Goal: Complete application form

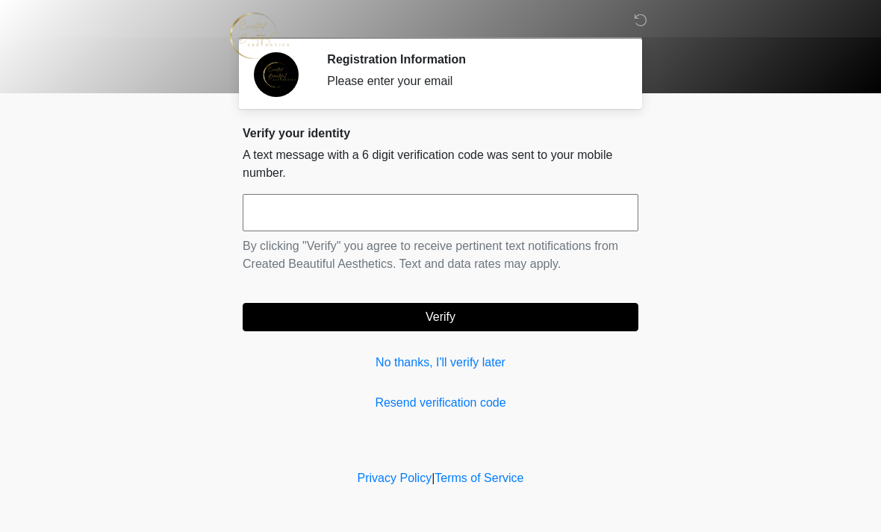
click at [337, 210] on input "text" at bounding box center [441, 212] width 396 height 37
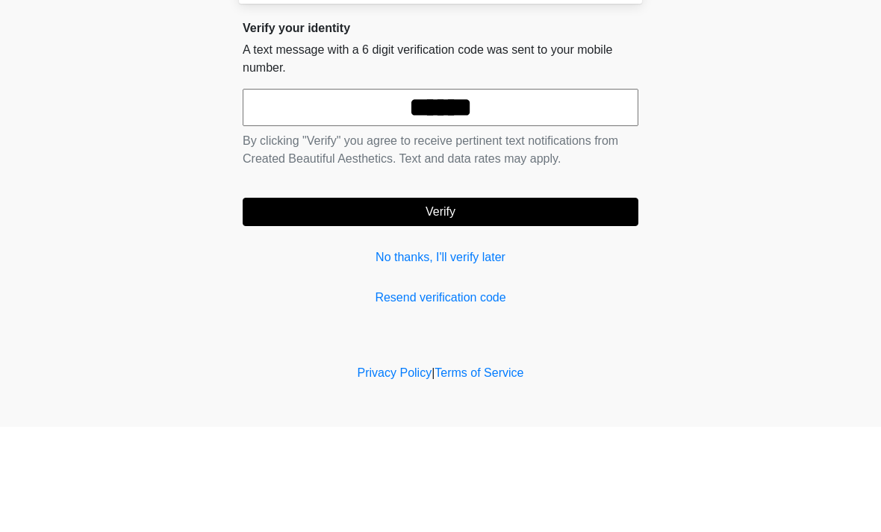
type input "******"
click at [511, 194] on form "****** By clicking "Verify" you agree to receive pertinent text notifications f…" at bounding box center [441, 262] width 396 height 137
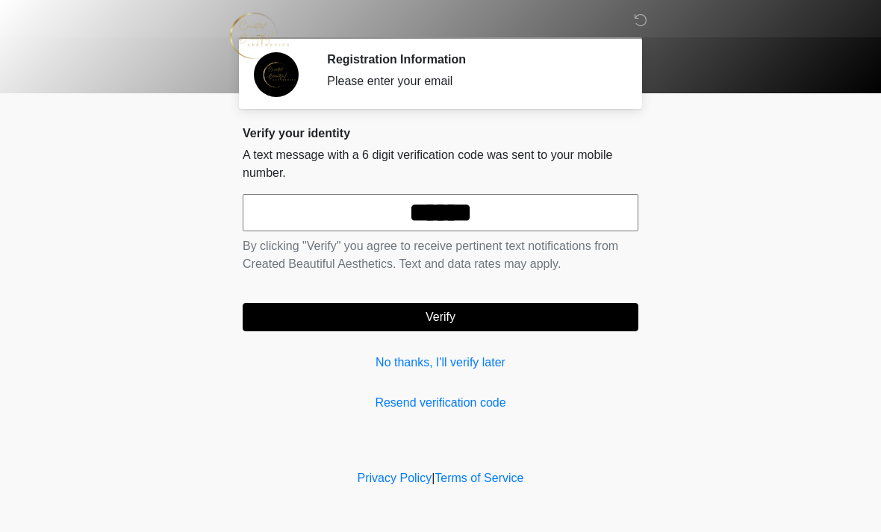
click at [532, 317] on button "Verify" at bounding box center [441, 317] width 396 height 28
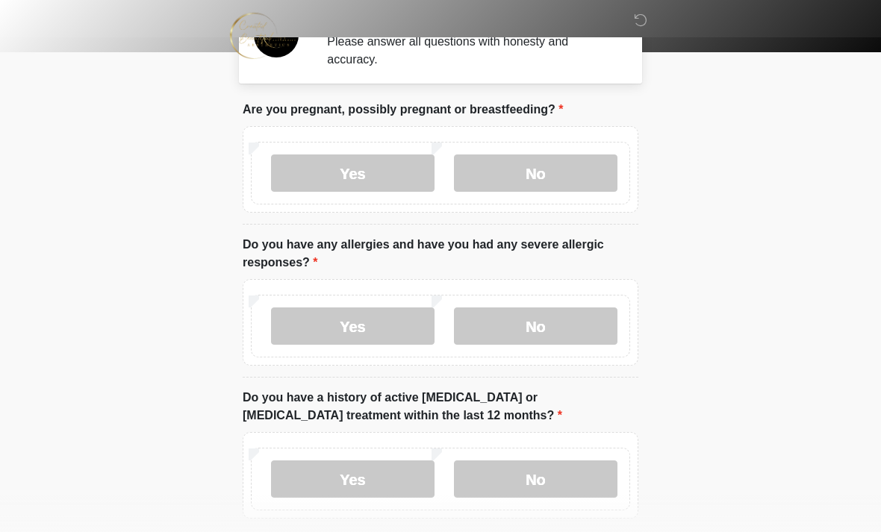
scroll to position [41, 0]
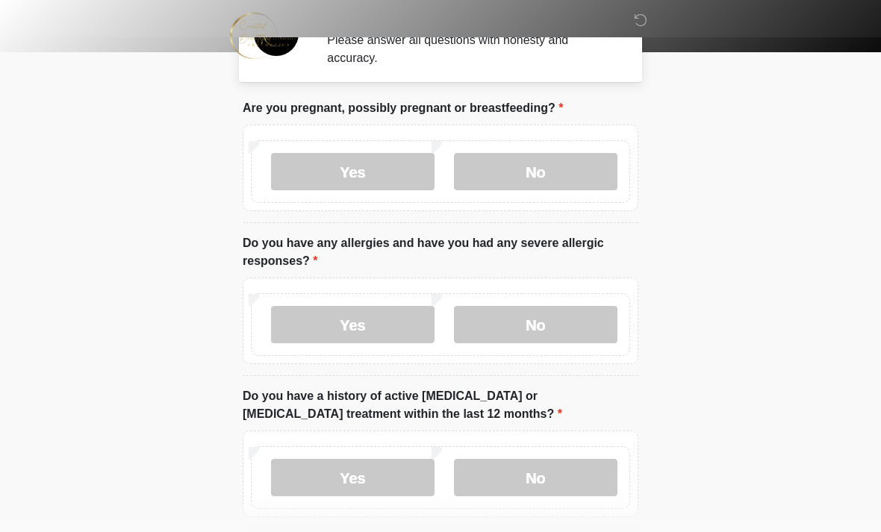
click at [529, 164] on label "No" at bounding box center [536, 171] width 164 height 37
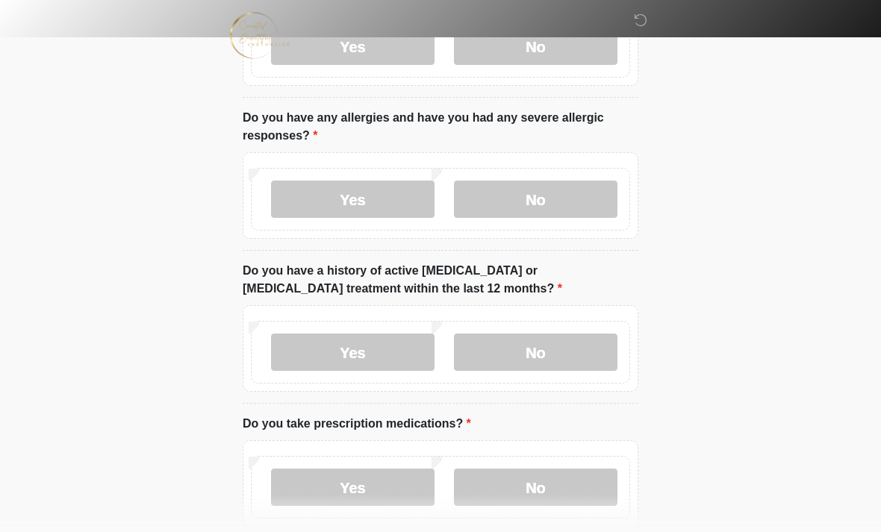
scroll to position [161, 0]
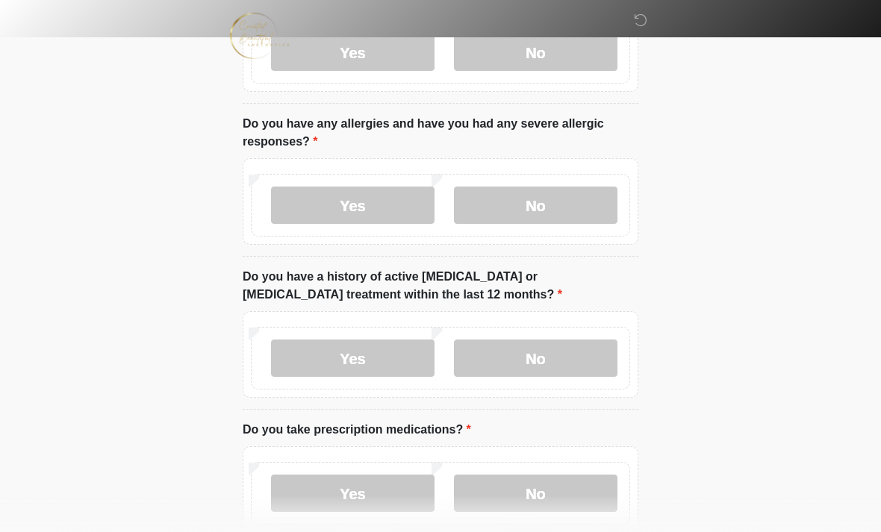
click at [392, 198] on label "Yes" at bounding box center [353, 205] width 164 height 37
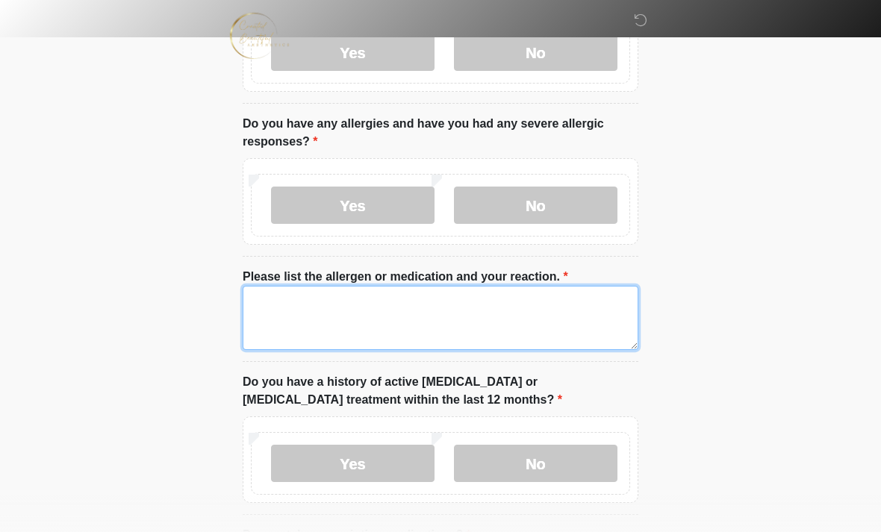
click at [341, 312] on textarea "Please list the allergen or medication and your reaction." at bounding box center [441, 318] width 396 height 64
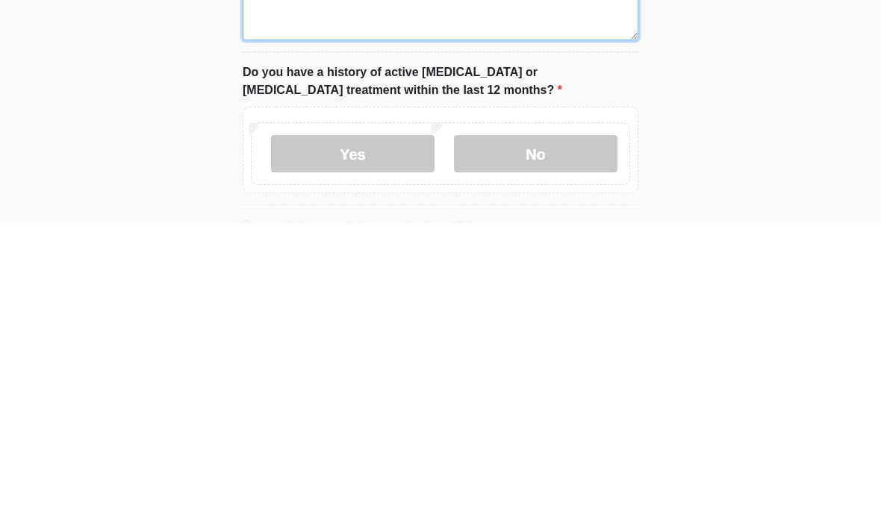
type textarea "**********"
click at [573, 445] on label "No" at bounding box center [536, 463] width 164 height 37
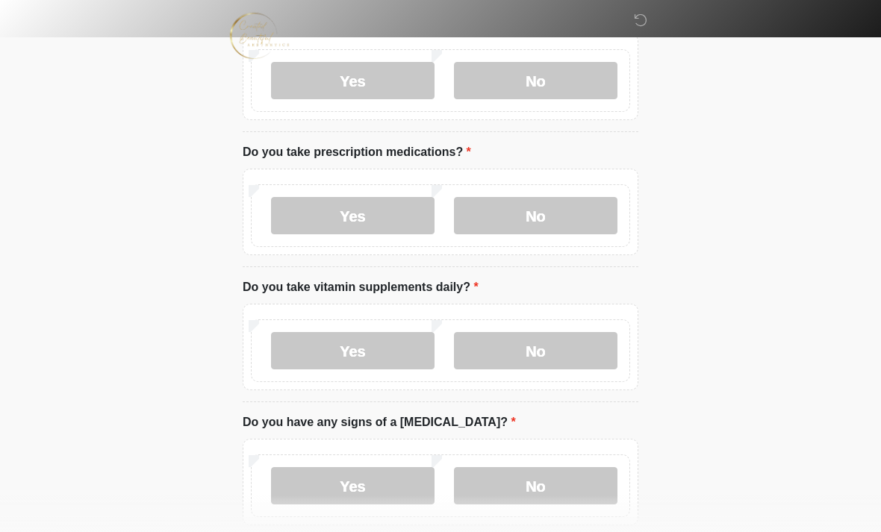
scroll to position [560, 0]
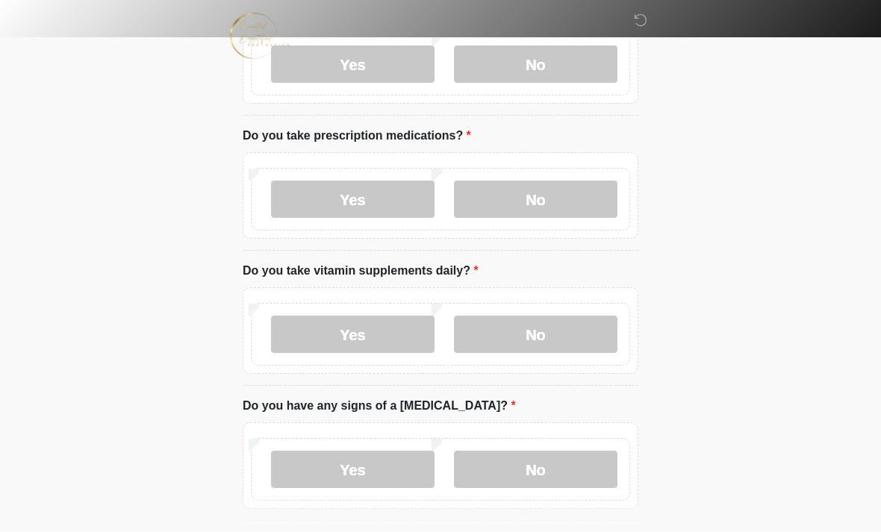
click at [409, 193] on label "Yes" at bounding box center [353, 199] width 164 height 37
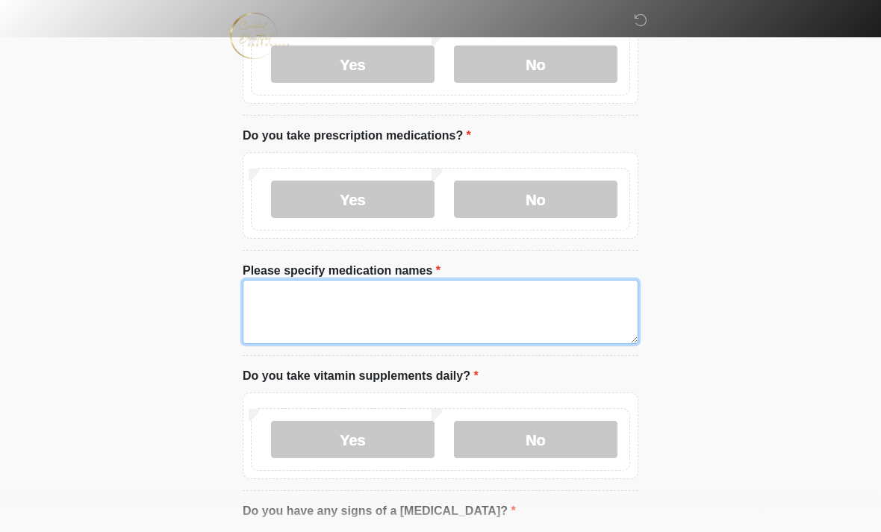
click at [363, 303] on textarea "Please specify medication names" at bounding box center [441, 312] width 396 height 64
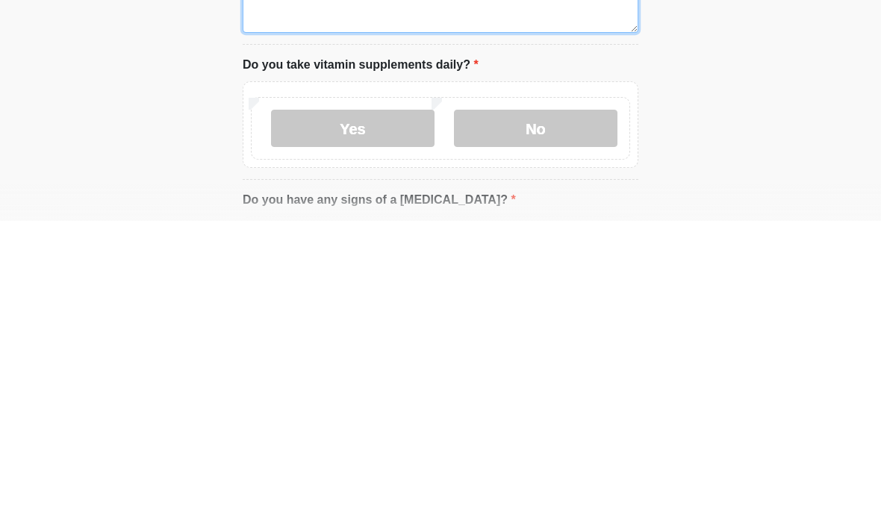
type textarea "**********"
click at [404, 421] on label "Yes" at bounding box center [353, 439] width 164 height 37
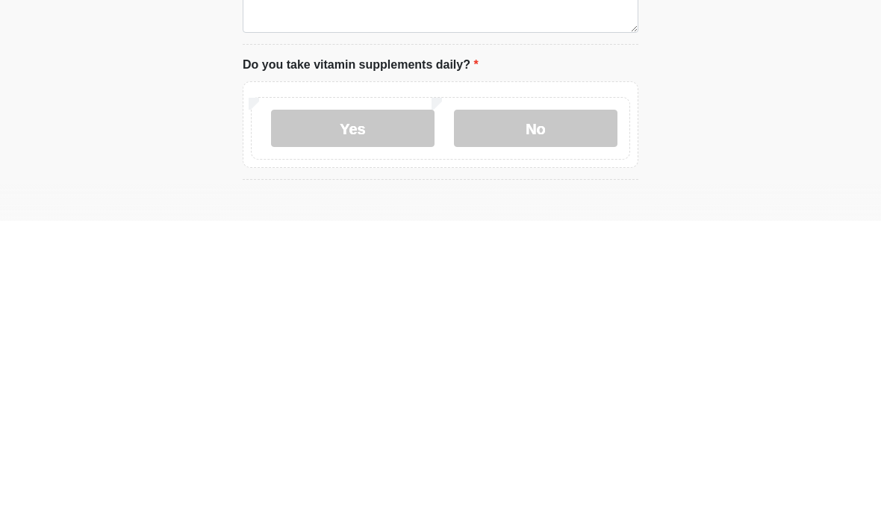
scroll to position [871, 0]
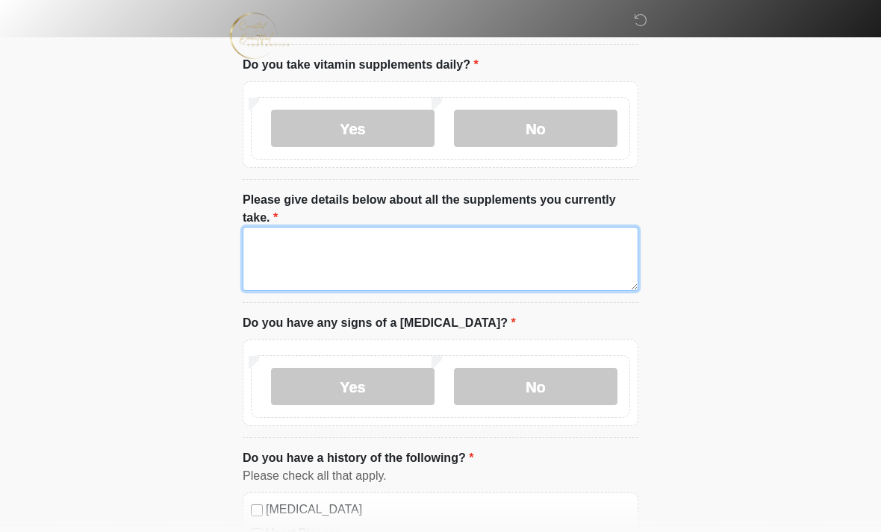
click at [384, 248] on textarea "Please give details below about all the supplements you currently take." at bounding box center [441, 259] width 396 height 64
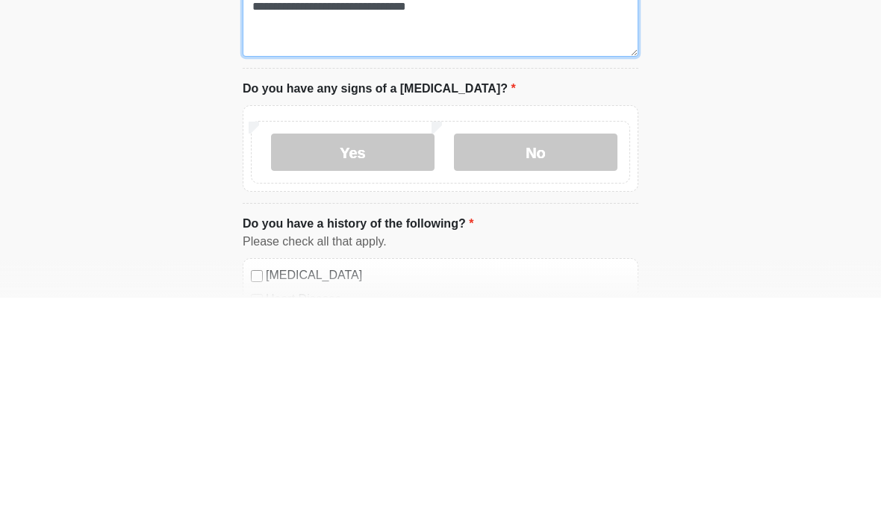
type textarea "**********"
click at [560, 368] on label "No" at bounding box center [536, 386] width 164 height 37
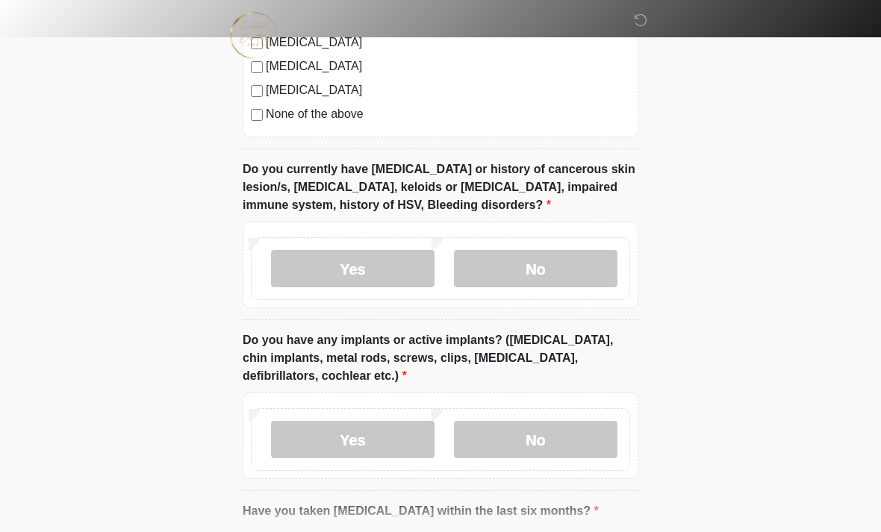
scroll to position [1531, 0]
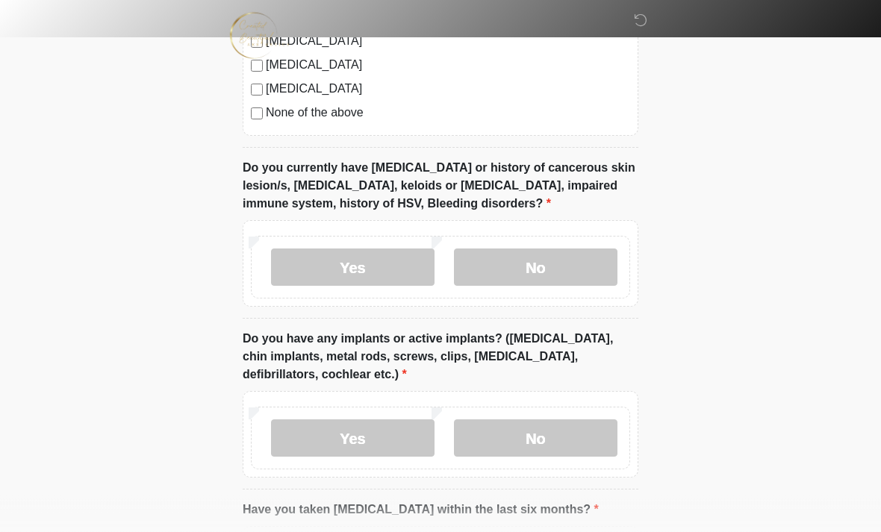
click at [532, 261] on label "No" at bounding box center [536, 267] width 164 height 37
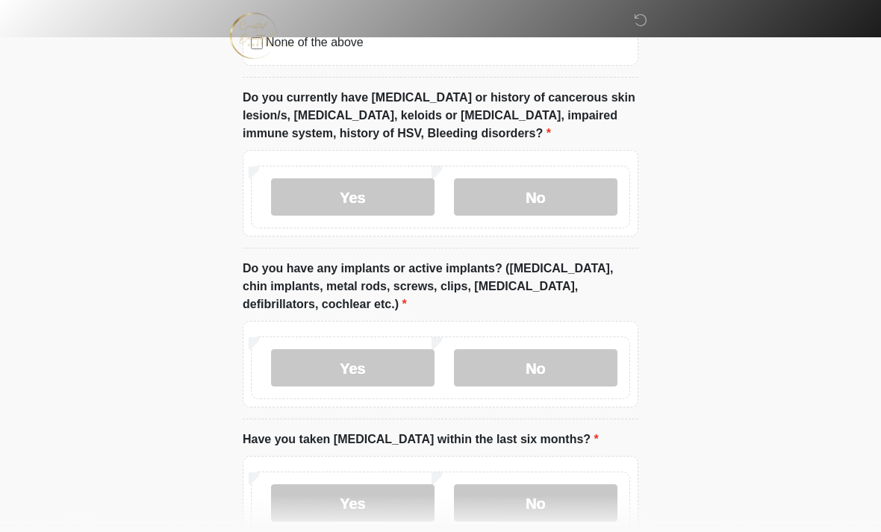
scroll to position [1600, 0]
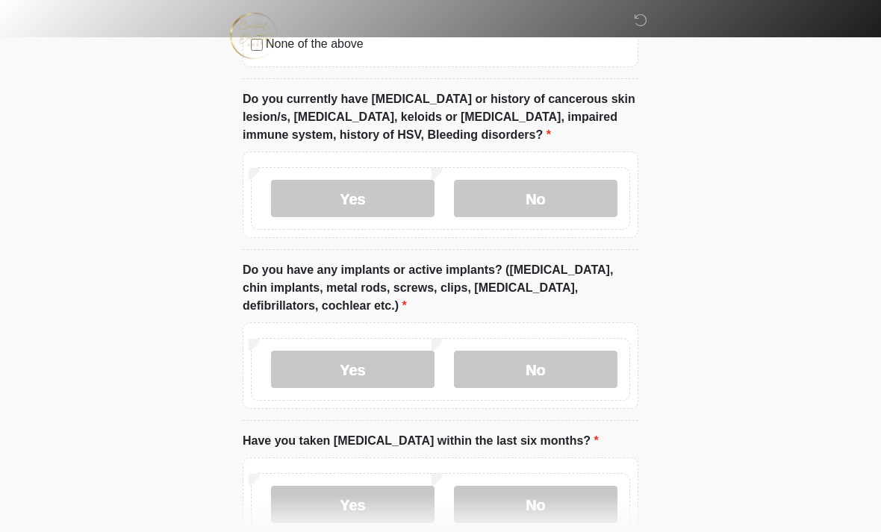
click at [363, 185] on label "Yes" at bounding box center [353, 198] width 164 height 37
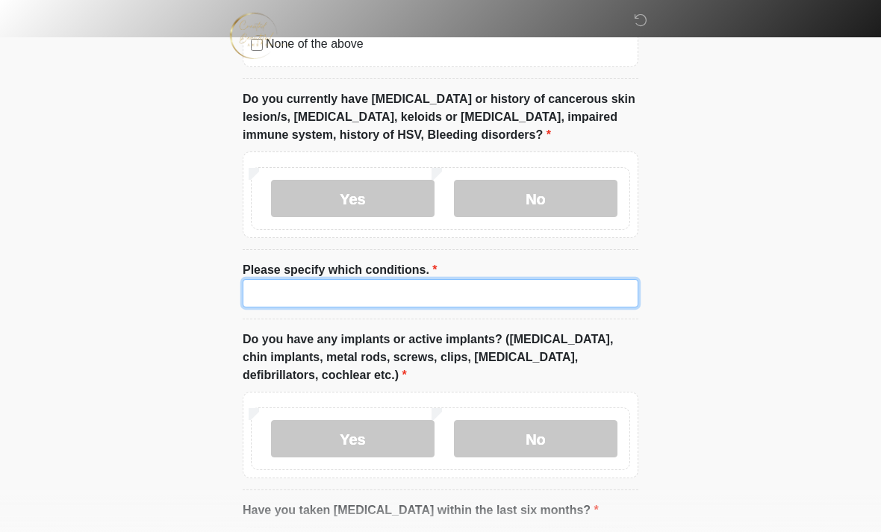
click at [307, 293] on input "Please specify which conditions." at bounding box center [441, 293] width 396 height 28
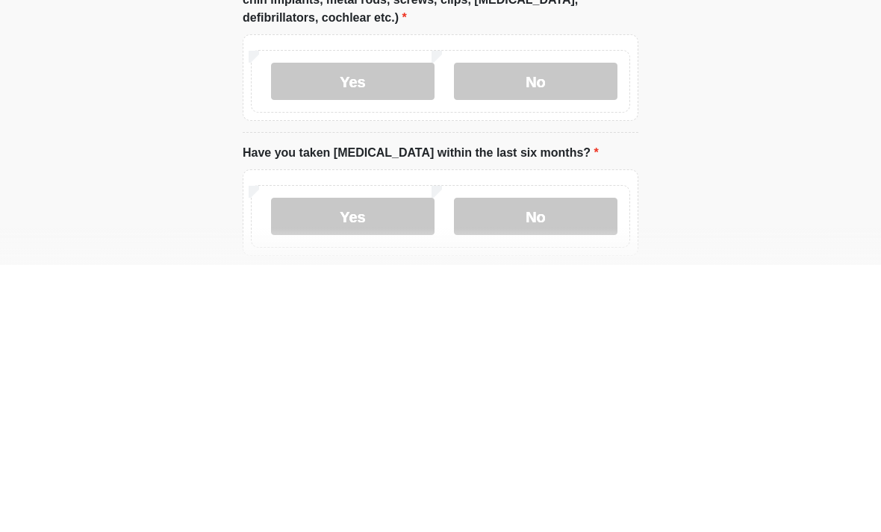
scroll to position [1715, 0]
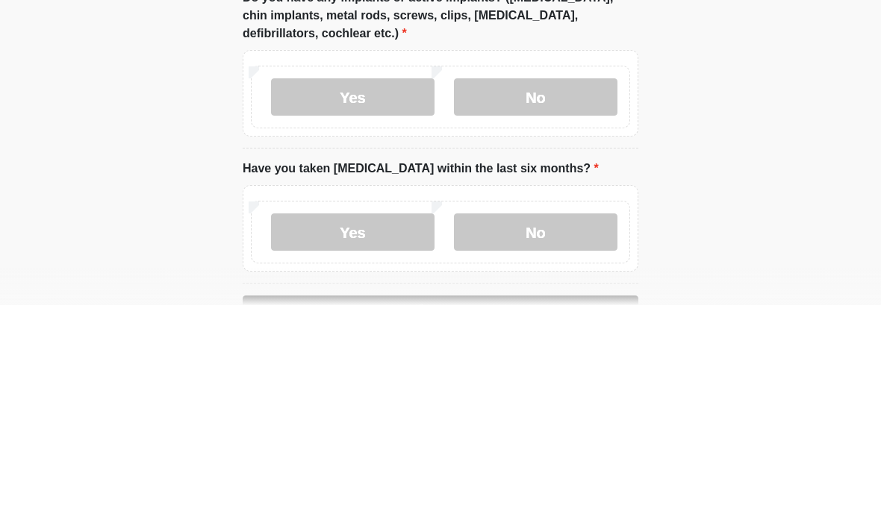
type input "**********"
click at [562, 305] on label "No" at bounding box center [536, 323] width 164 height 37
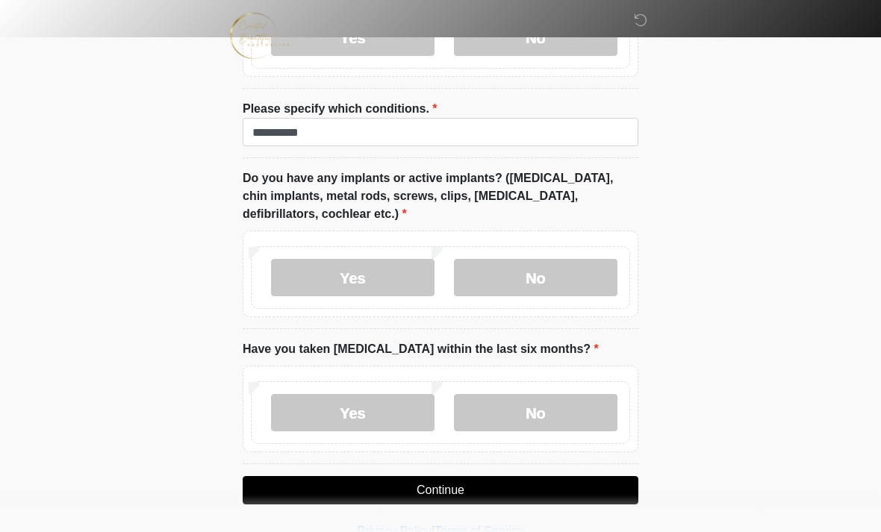
click at [573, 408] on label "No" at bounding box center [536, 412] width 164 height 37
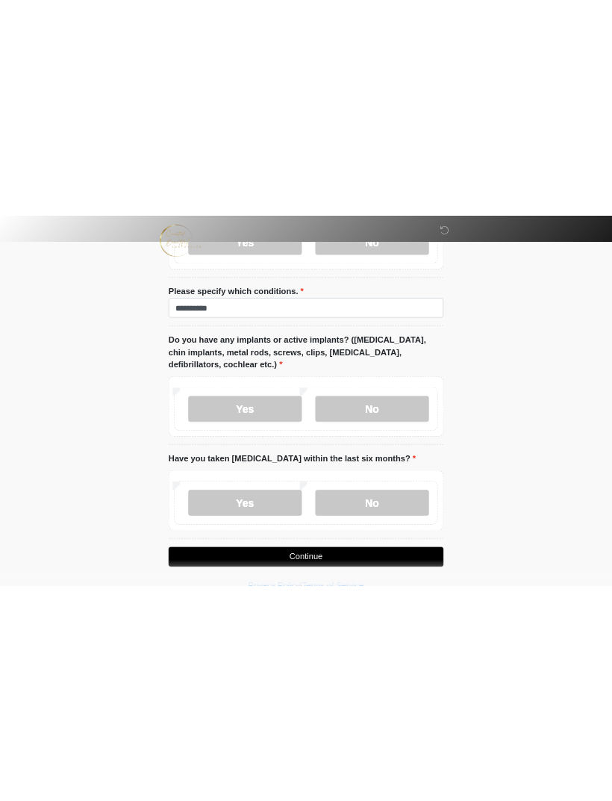
scroll to position [1493, 0]
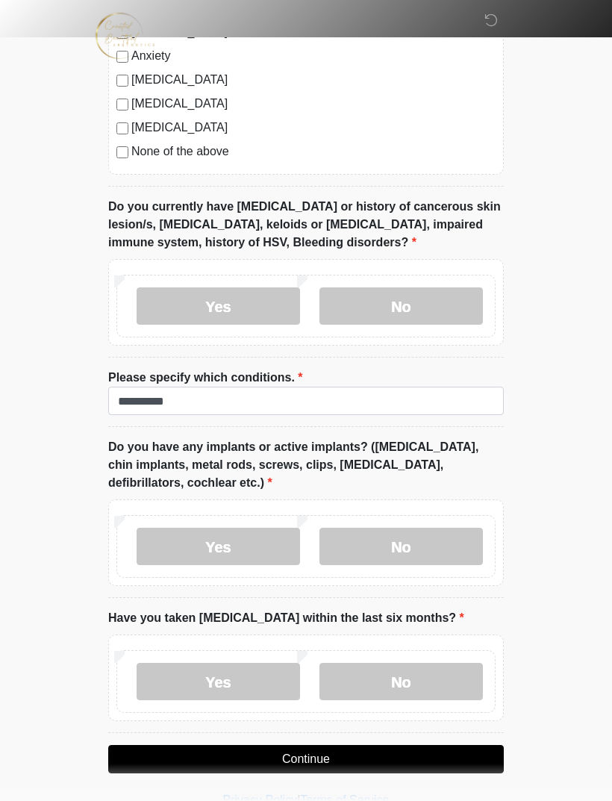
click at [327, 532] on button "Continue" at bounding box center [306, 759] width 396 height 28
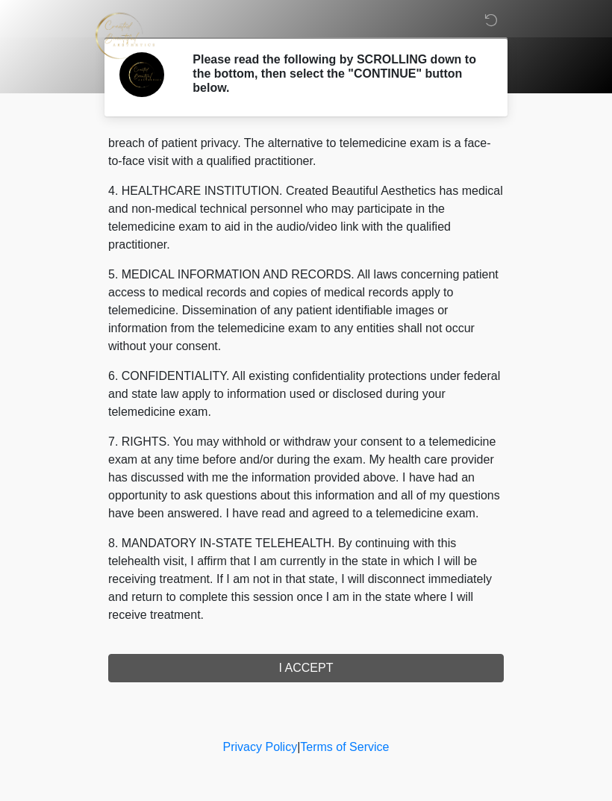
scroll to position [382, 0]
click at [367, 532] on button "I ACCEPT" at bounding box center [306, 668] width 396 height 28
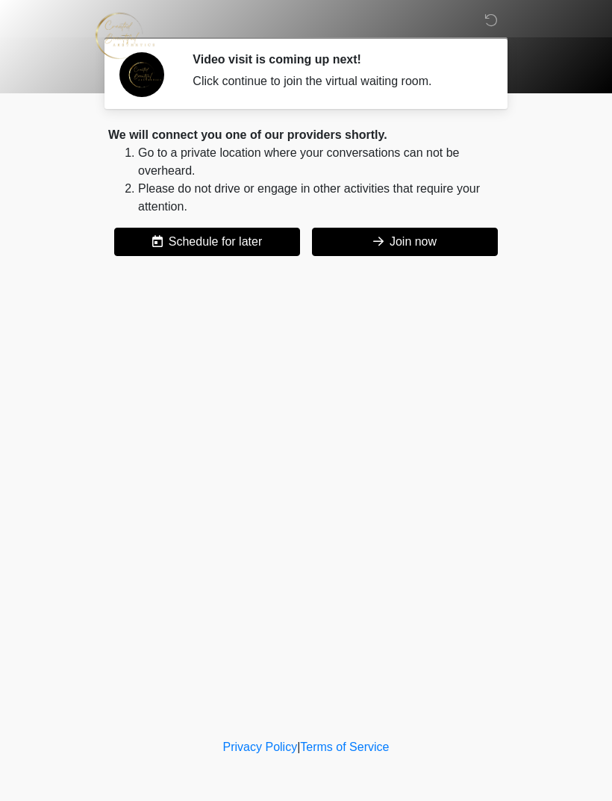
click at [429, 241] on button "Join now" at bounding box center [405, 242] width 186 height 28
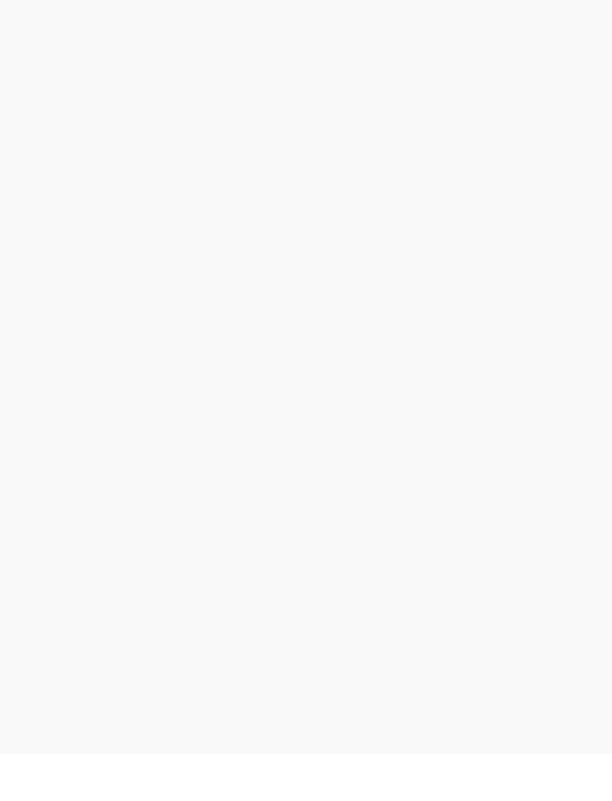
scroll to position [4, 0]
